Goal: Task Accomplishment & Management: Use online tool/utility

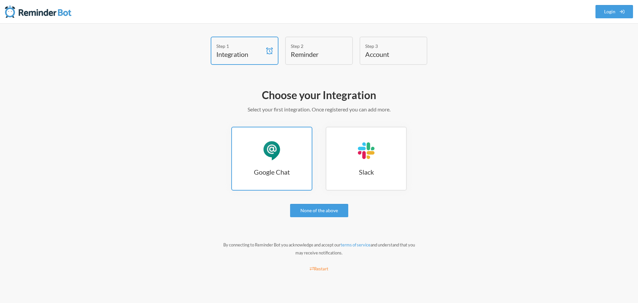
click at [273, 157] on div "Google Chat" at bounding box center [272, 150] width 20 height 20
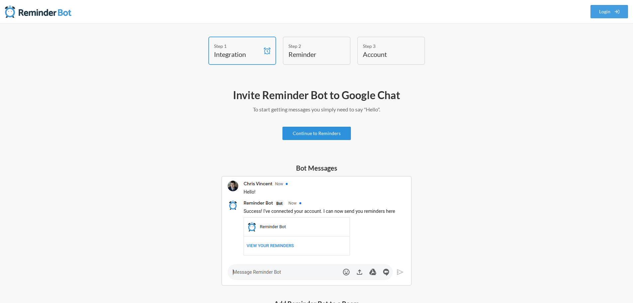
click at [317, 134] on link "Continue to Reminders" at bounding box center [316, 133] width 68 height 13
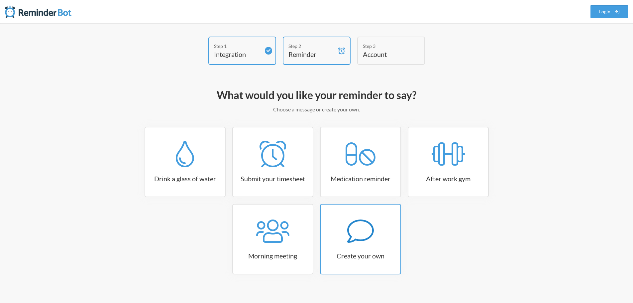
click at [352, 228] on icon at bounding box center [360, 231] width 27 height 27
select select "09:30:00"
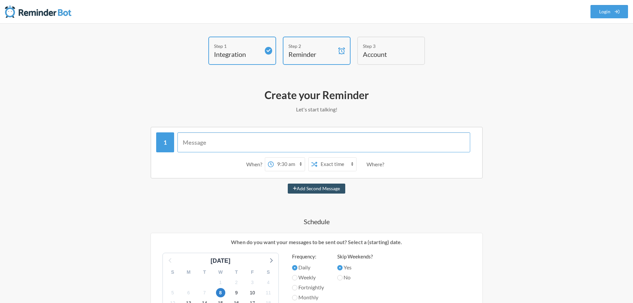
click at [240, 141] on input "text" at bounding box center [323, 142] width 293 height 20
type input "Heavy duty racks"
click at [350, 167] on select "Exact time Random time" at bounding box center [336, 163] width 39 height 13
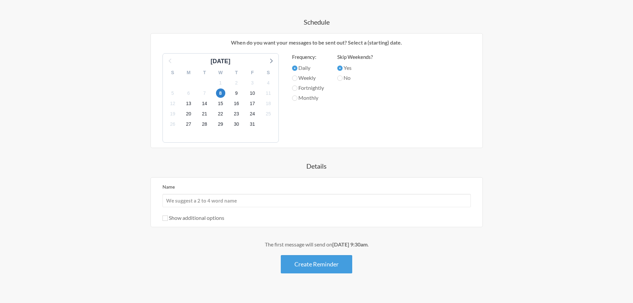
scroll to position [210, 0]
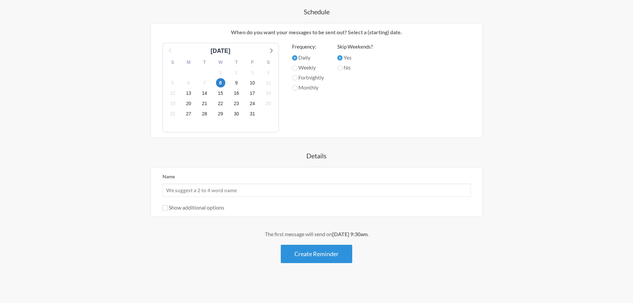
click at [321, 257] on button "Create Reminder" at bounding box center [316, 253] width 71 height 18
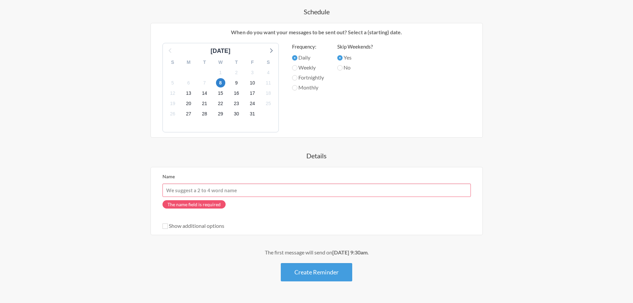
click at [256, 192] on input "Name" at bounding box center [316, 189] width 308 height 13
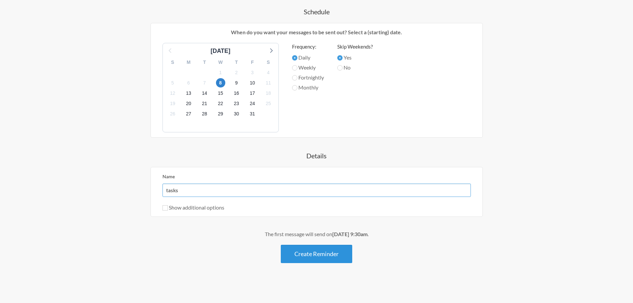
type input "tasks"
click at [316, 256] on button "Create Reminder" at bounding box center [316, 253] width 71 height 18
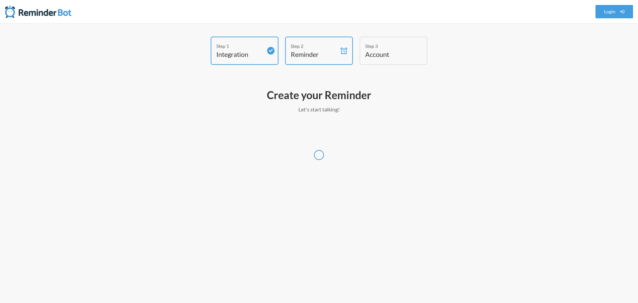
select select "America/New_York"
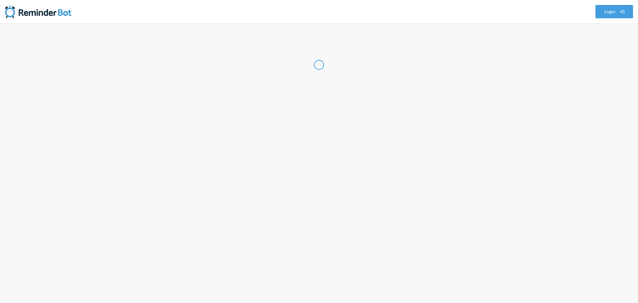
select select "US"
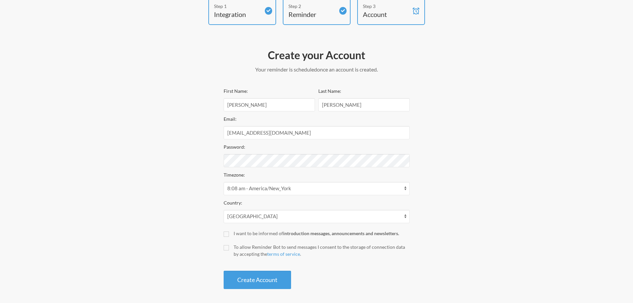
scroll to position [43, 0]
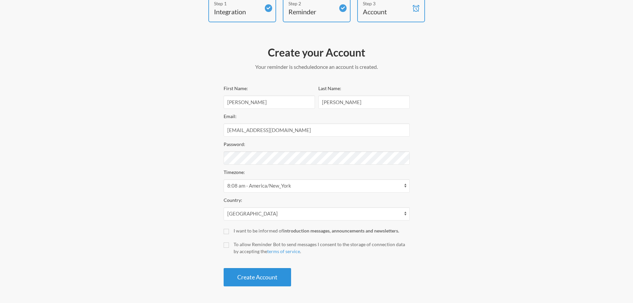
click at [251, 280] on button "Create Account" at bounding box center [257, 277] width 67 height 18
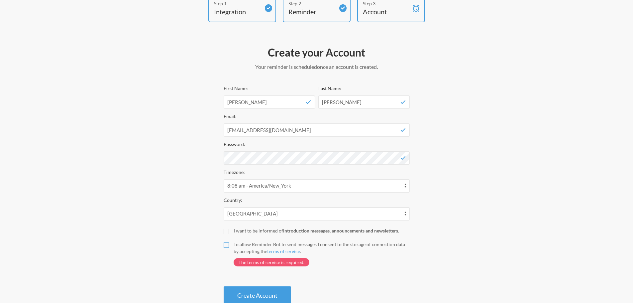
click at [224, 246] on input "To allow Reminder Bot to send messages I consent to the storage of connection d…" at bounding box center [226, 244] width 5 height 5
checkbox input "true"
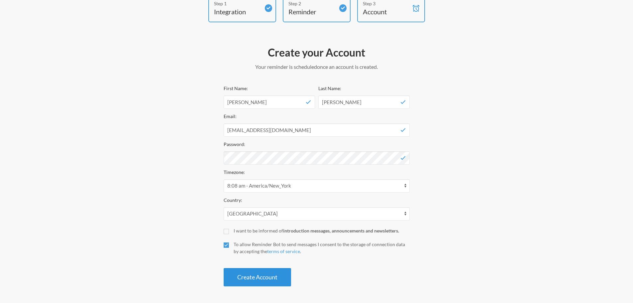
click at [244, 276] on button "Create Account" at bounding box center [257, 277] width 67 height 18
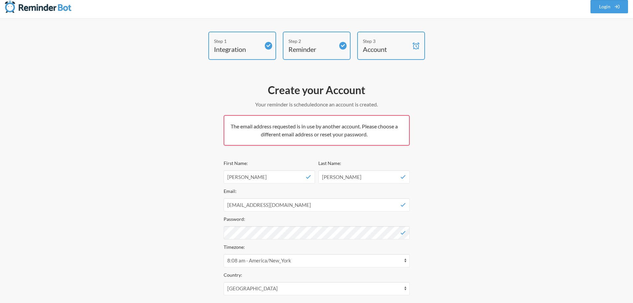
scroll to position [0, 0]
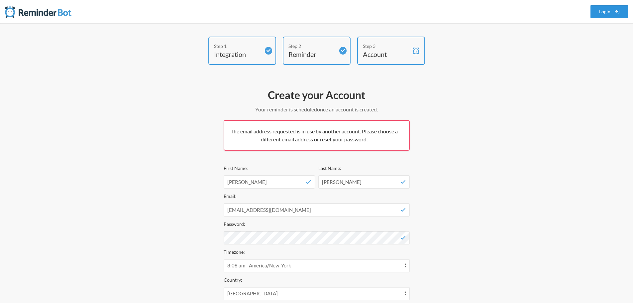
click at [609, 18] on link "Login" at bounding box center [609, 11] width 38 height 13
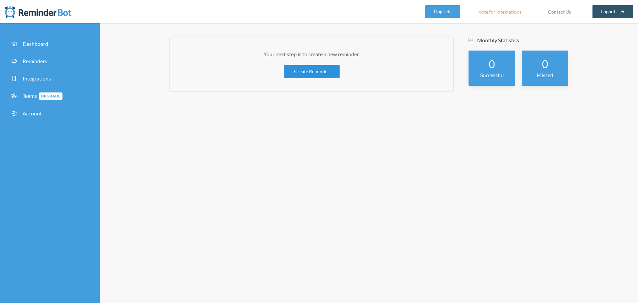
click at [313, 74] on link "Create Reminder" at bounding box center [312, 71] width 56 height 13
